Goal: Information Seeking & Learning: Learn about a topic

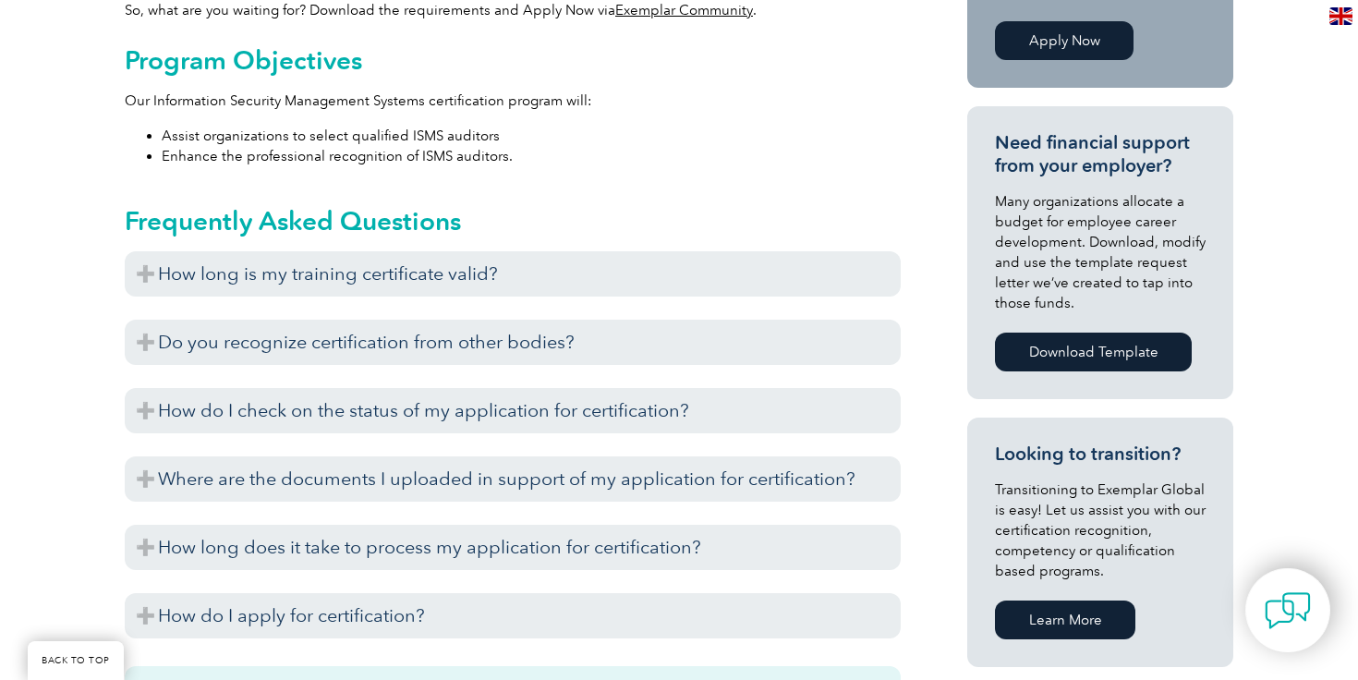
scroll to position [317, 0]
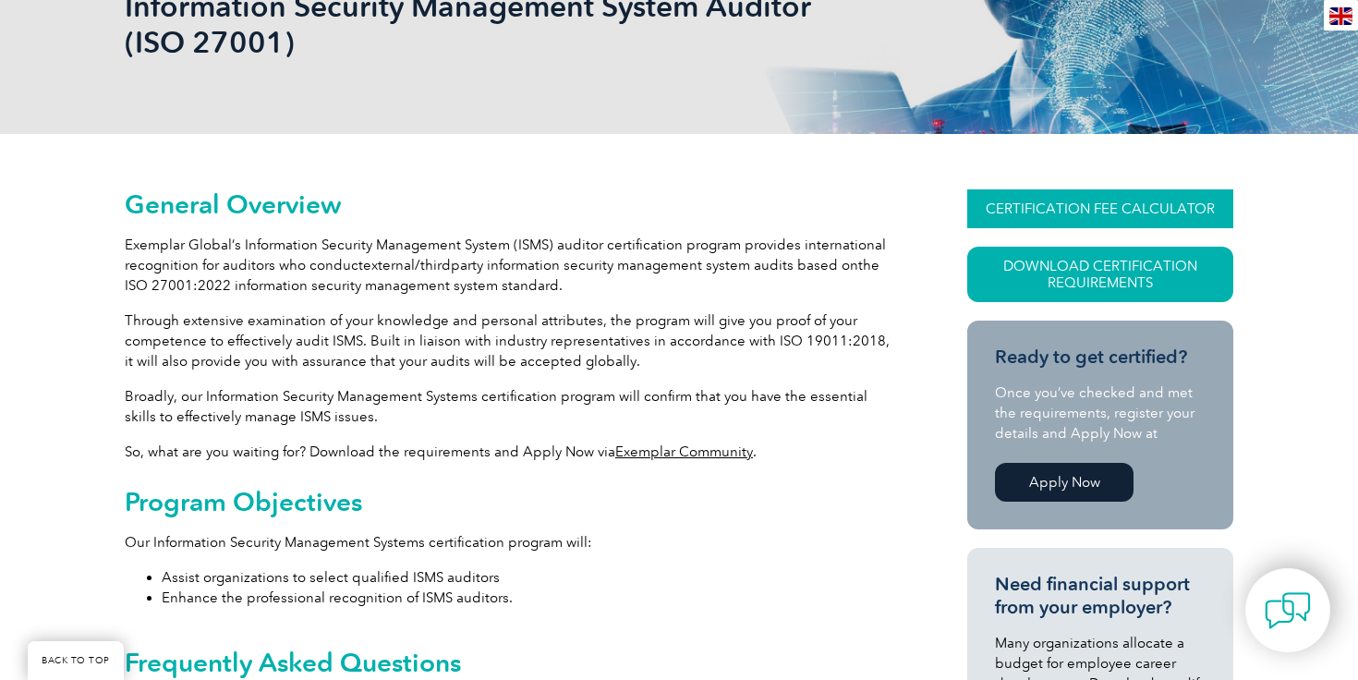
click at [1015, 208] on link "CERTIFICATION FEE CALCULATOR" at bounding box center [1100, 208] width 266 height 39
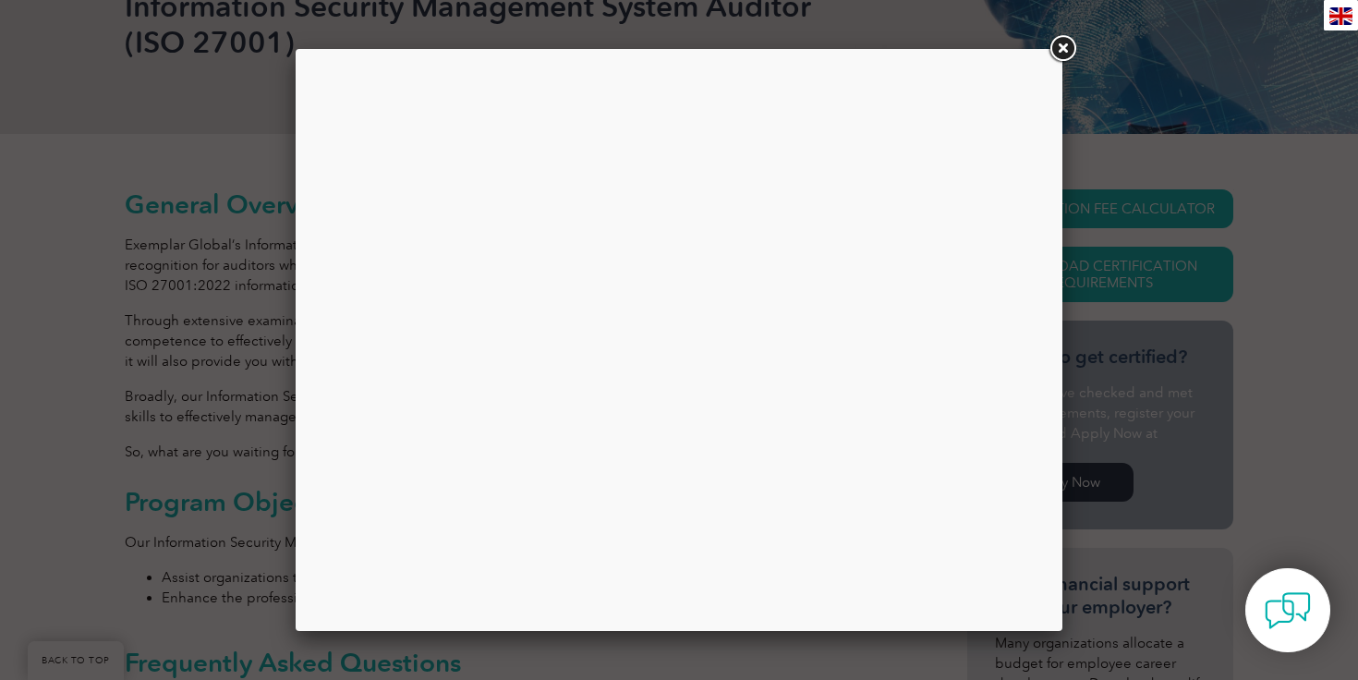
click at [1059, 52] on link at bounding box center [1062, 48] width 33 height 33
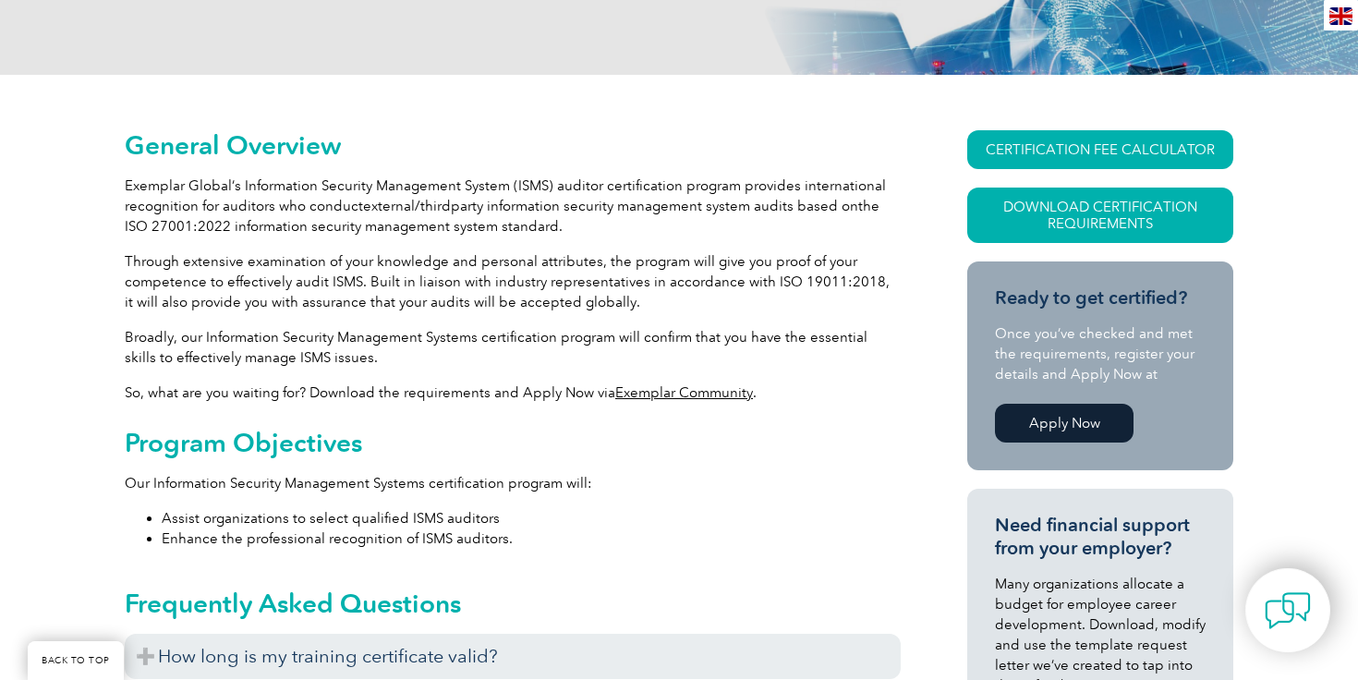
scroll to position [393, 0]
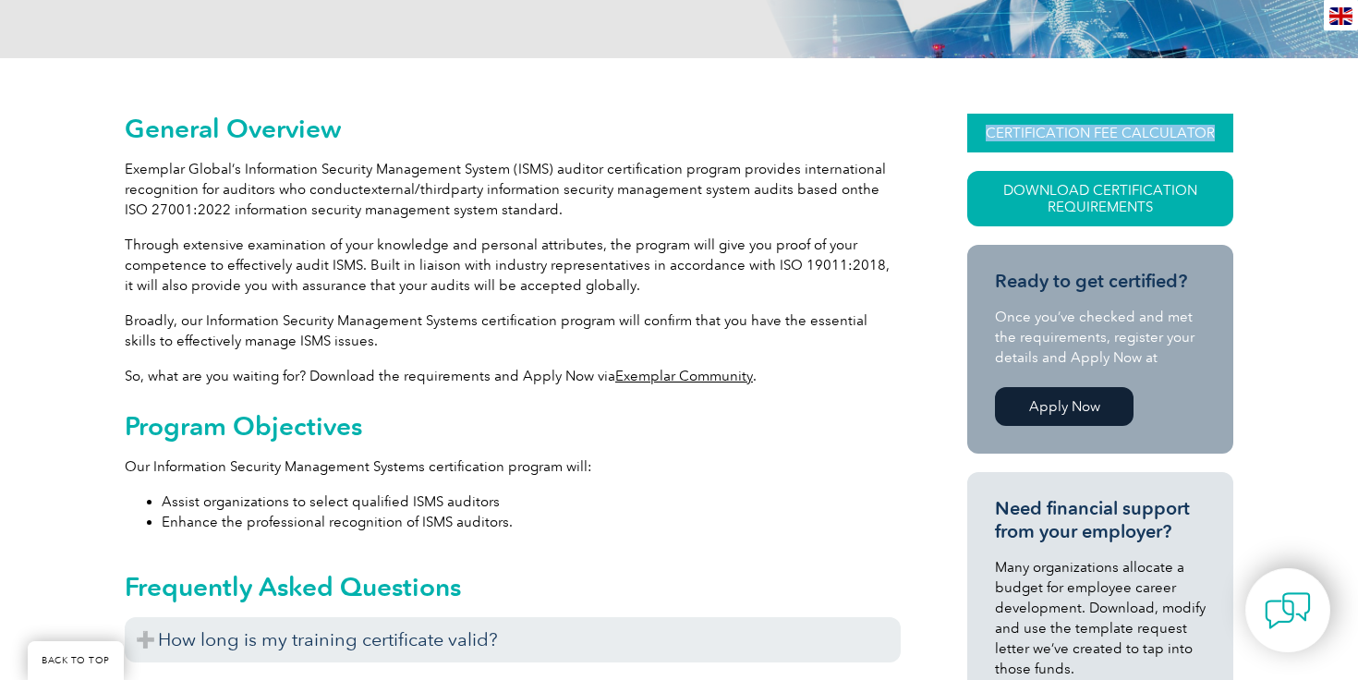
click at [1060, 129] on link "CERTIFICATION FEE CALCULATOR" at bounding box center [1100, 133] width 266 height 39
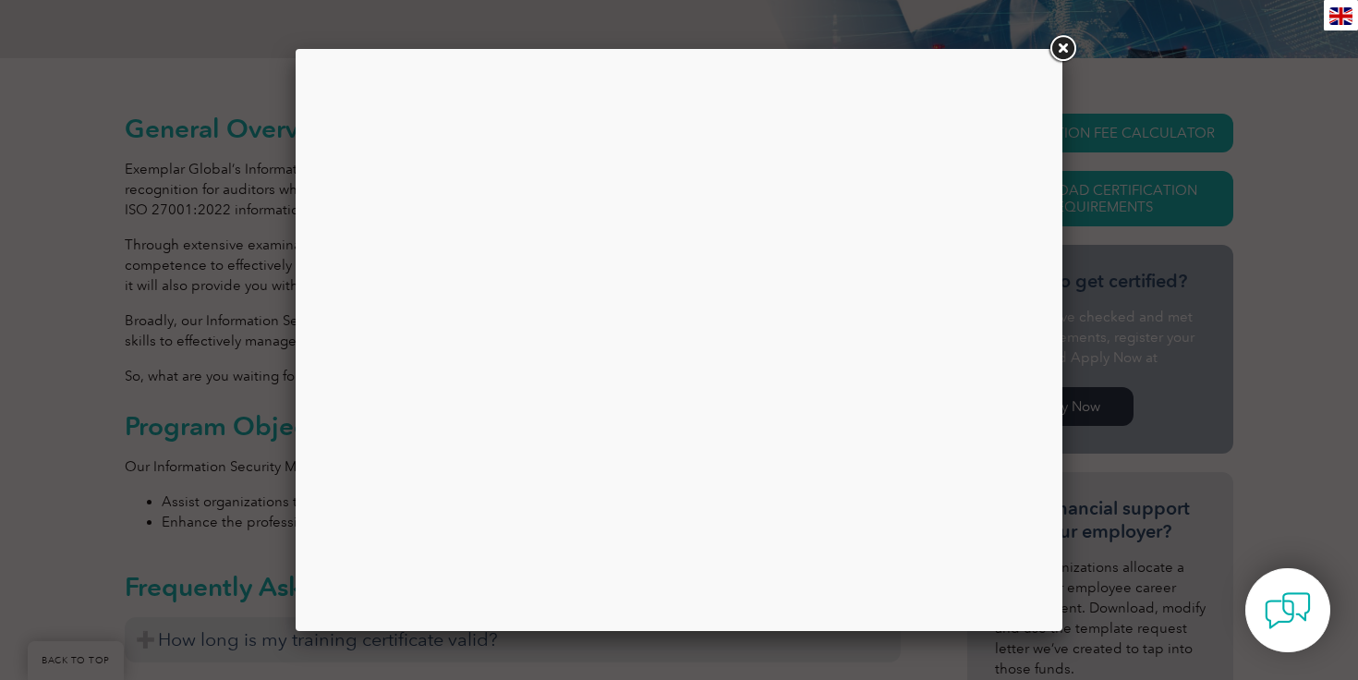
click at [877, 261] on div at bounding box center [678, 340] width 739 height 554
click at [1066, 51] on link at bounding box center [1062, 48] width 33 height 33
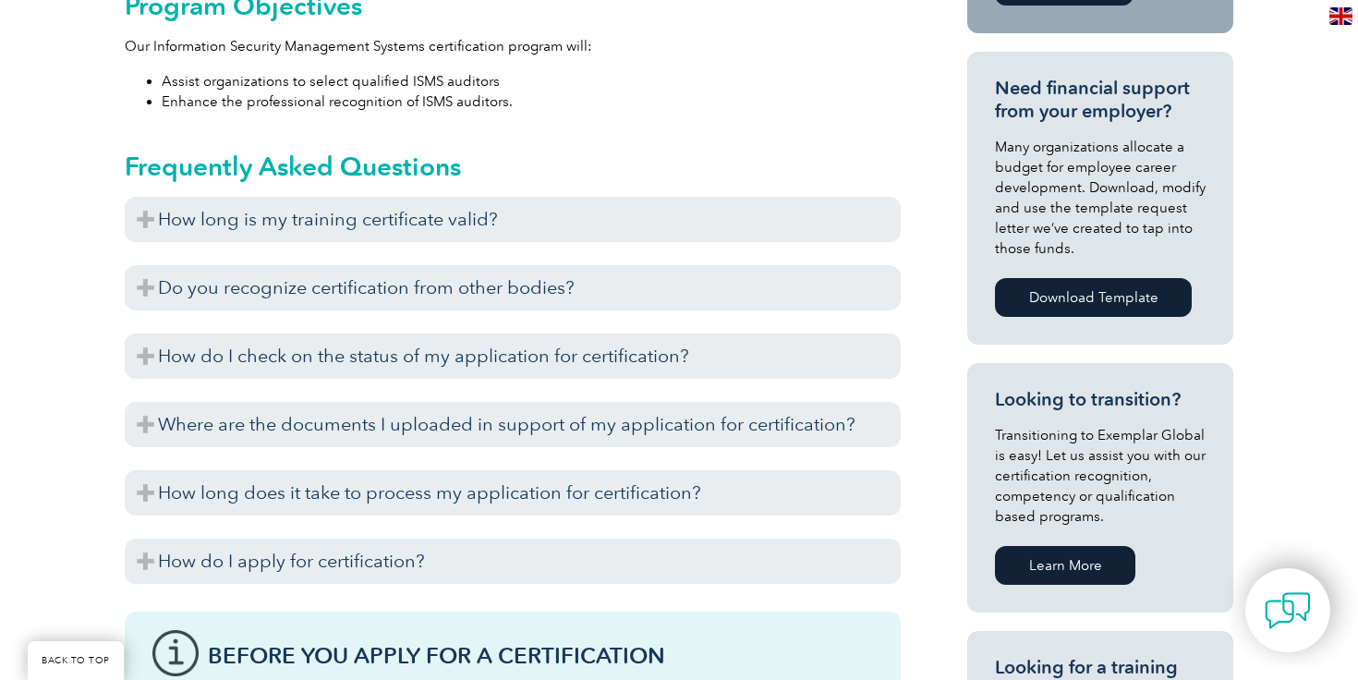
scroll to position [0, 0]
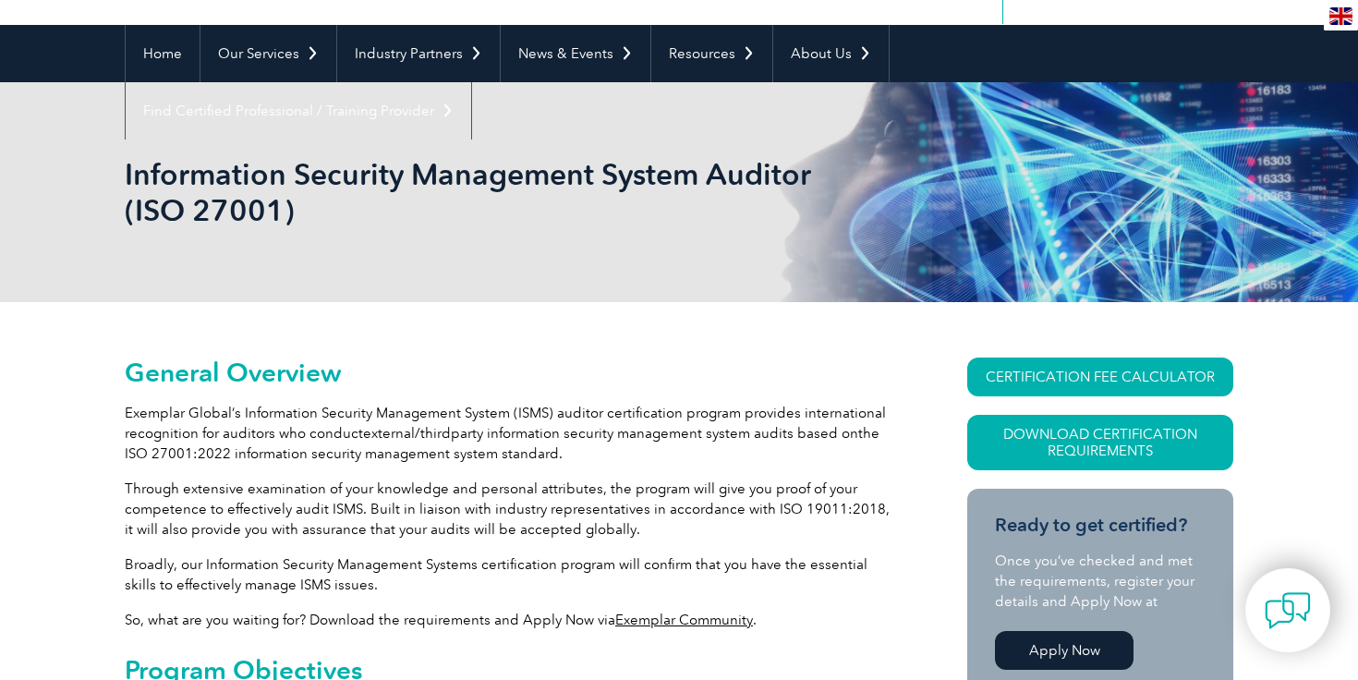
scroll to position [164, 0]
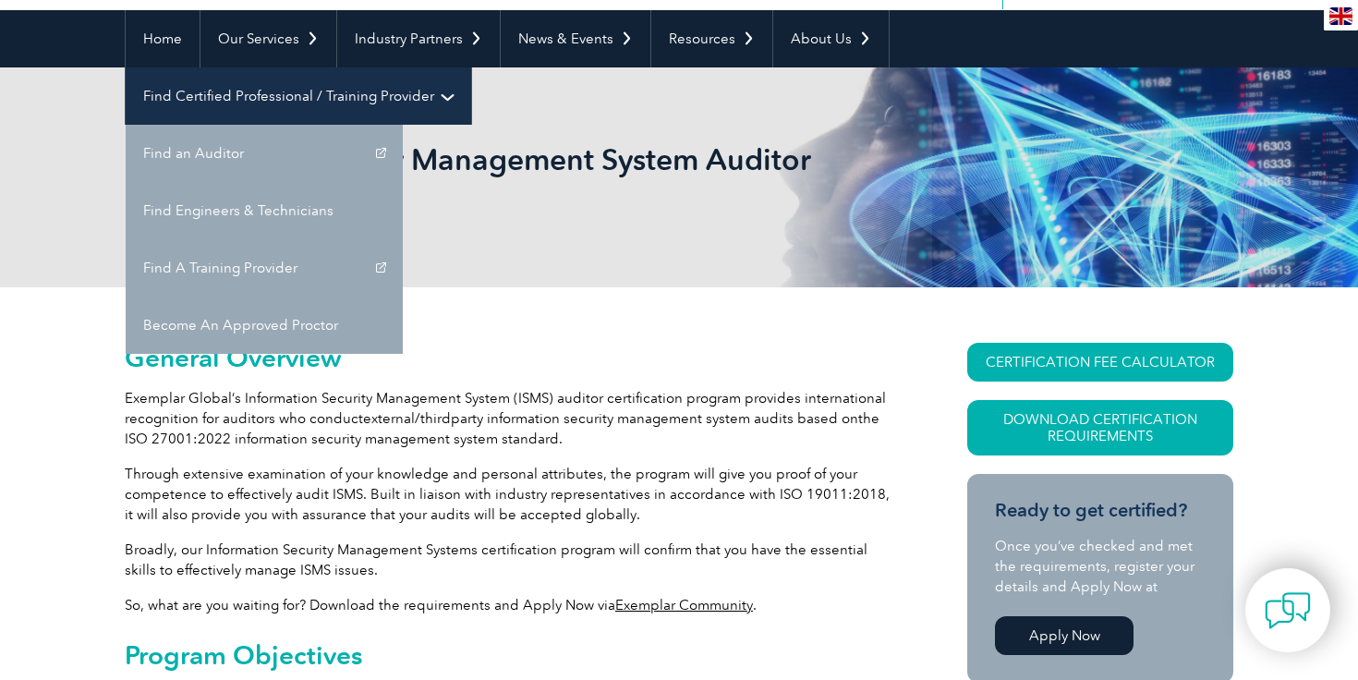
click at [471, 67] on link "Find Certified Professional / Training Provider" at bounding box center [299, 95] width 346 height 57
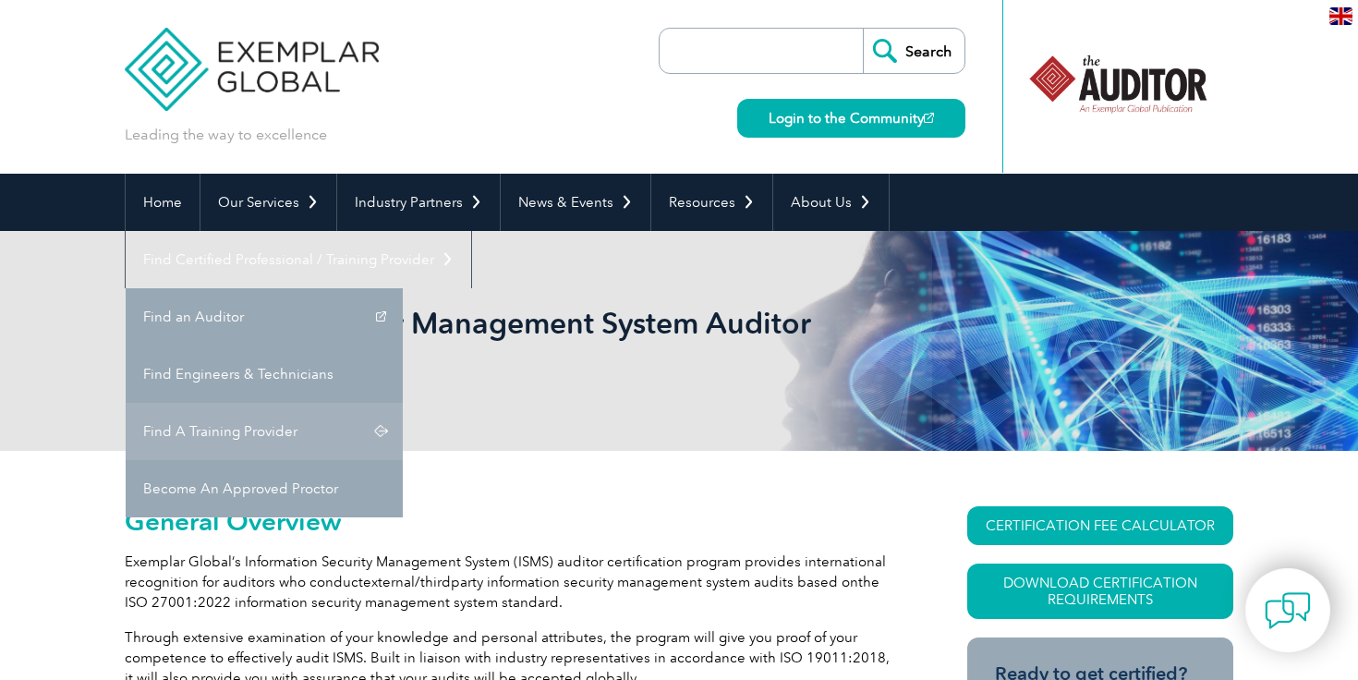
click at [403, 403] on link "Find A Training Provider" at bounding box center [264, 431] width 277 height 57
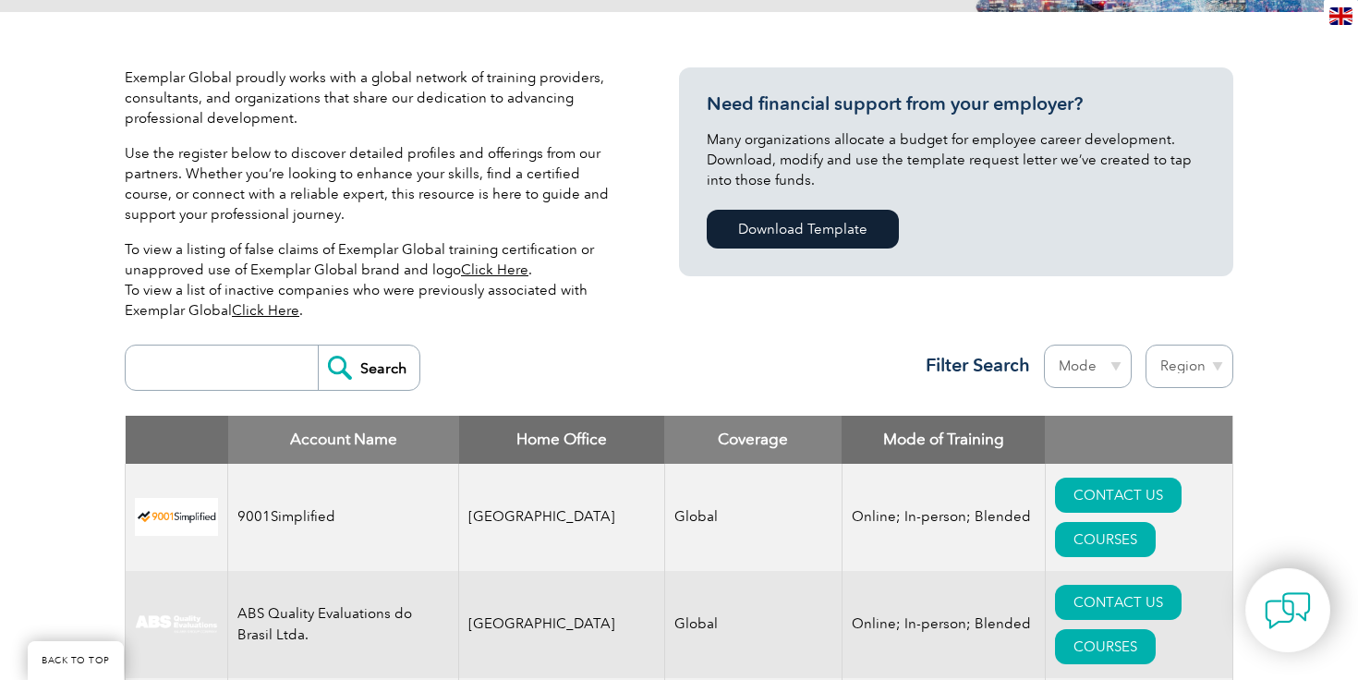
scroll to position [419, 0]
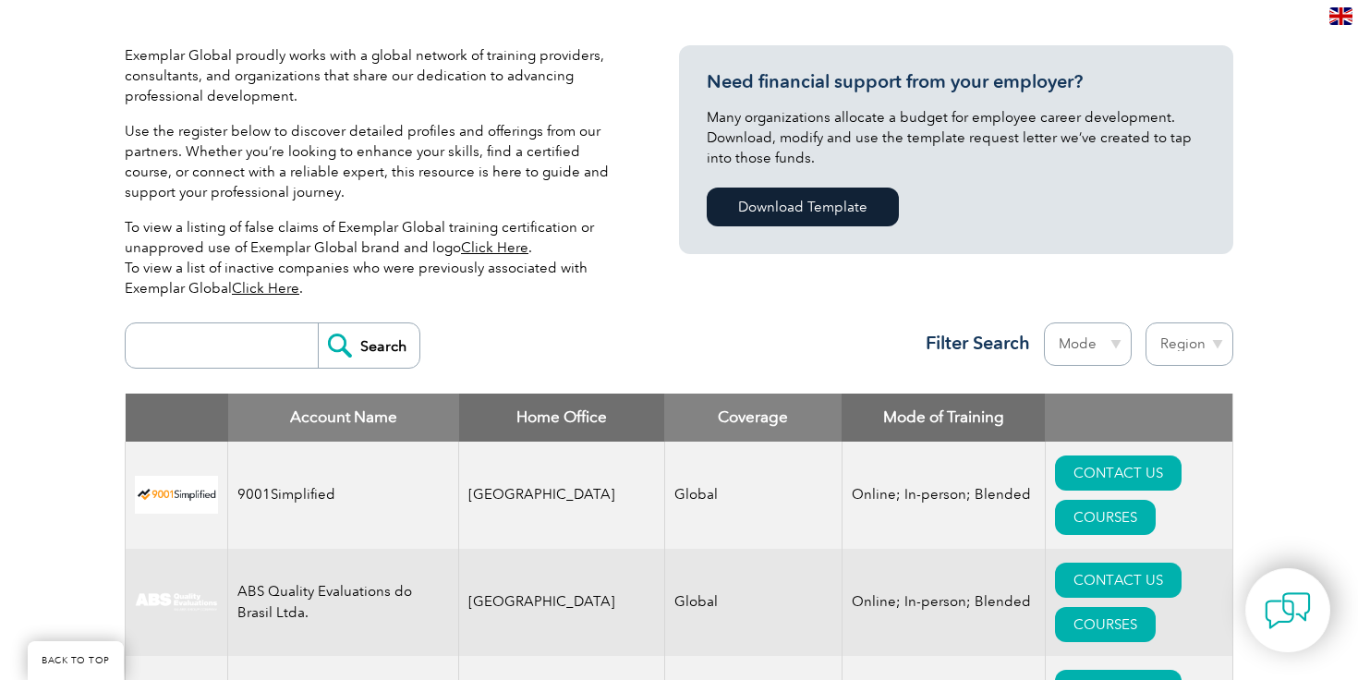
click at [229, 353] on input "search" at bounding box center [226, 345] width 183 height 44
type input "united kingdom"
click at [318, 323] on input "Search" at bounding box center [369, 345] width 102 height 44
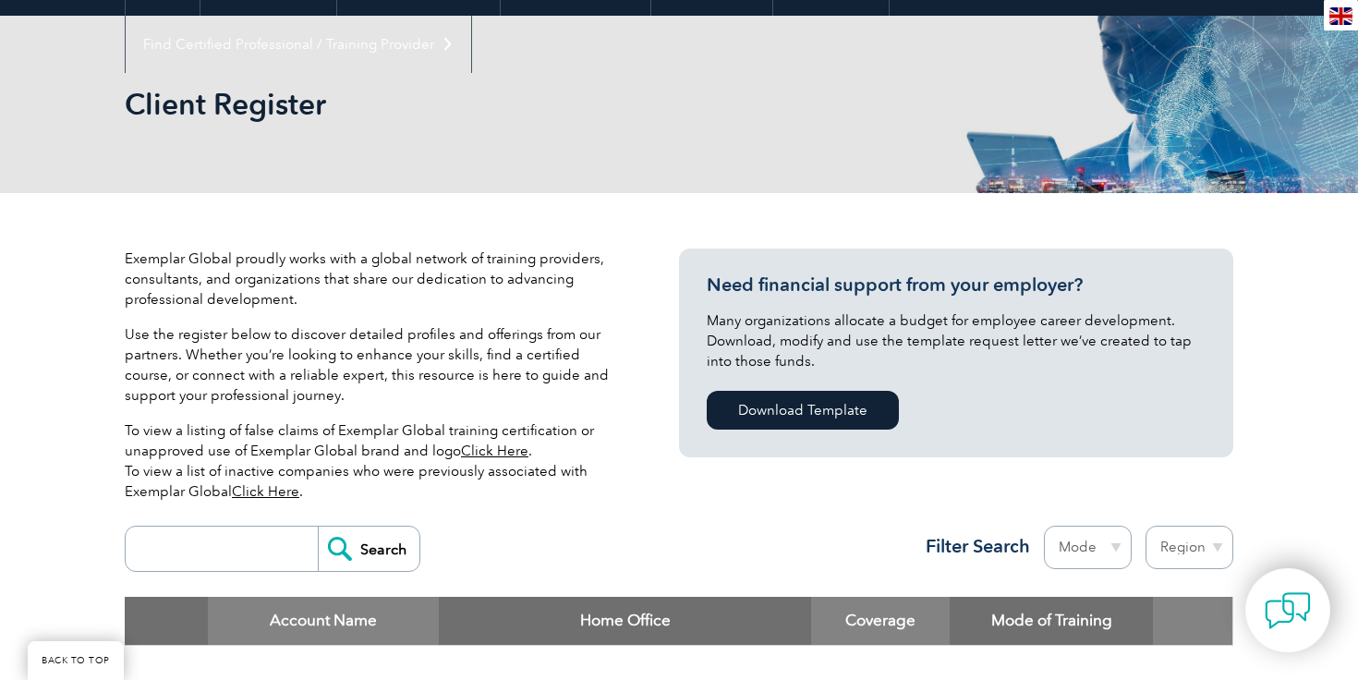
scroll to position [567, 0]
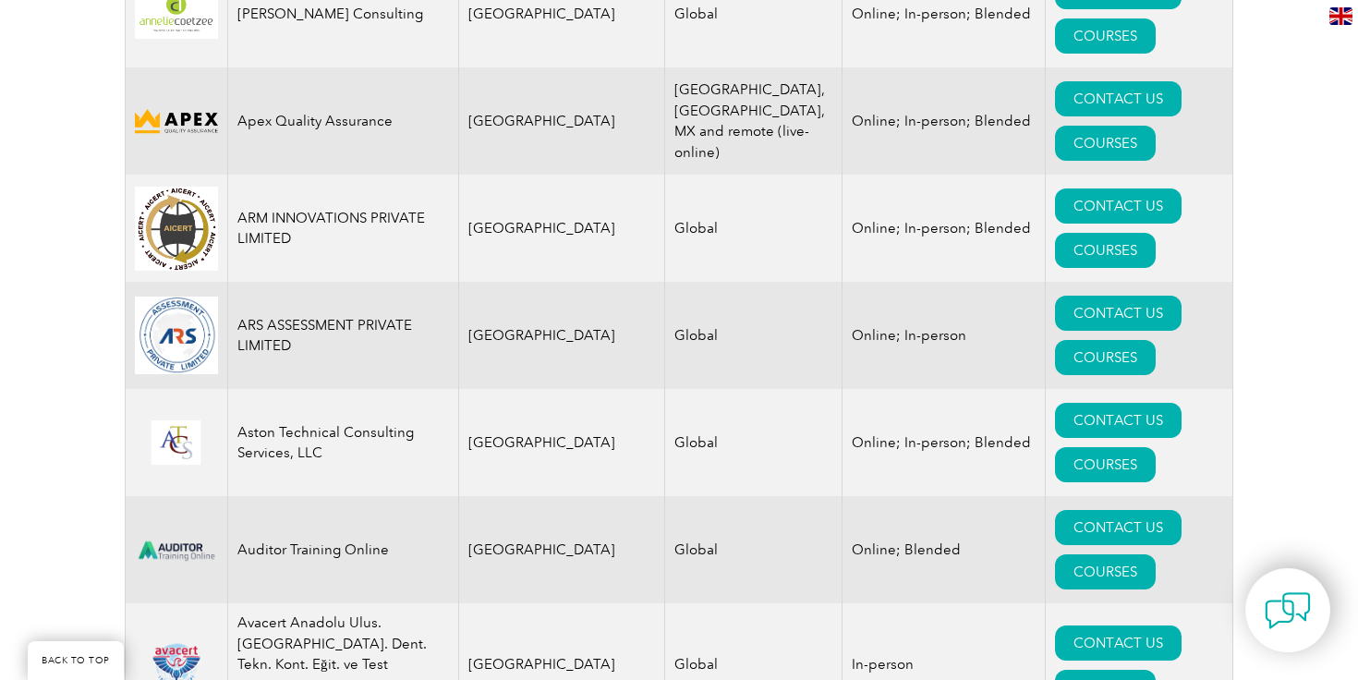
scroll to position [2491, 0]
